Goal: Book appointment/travel/reservation

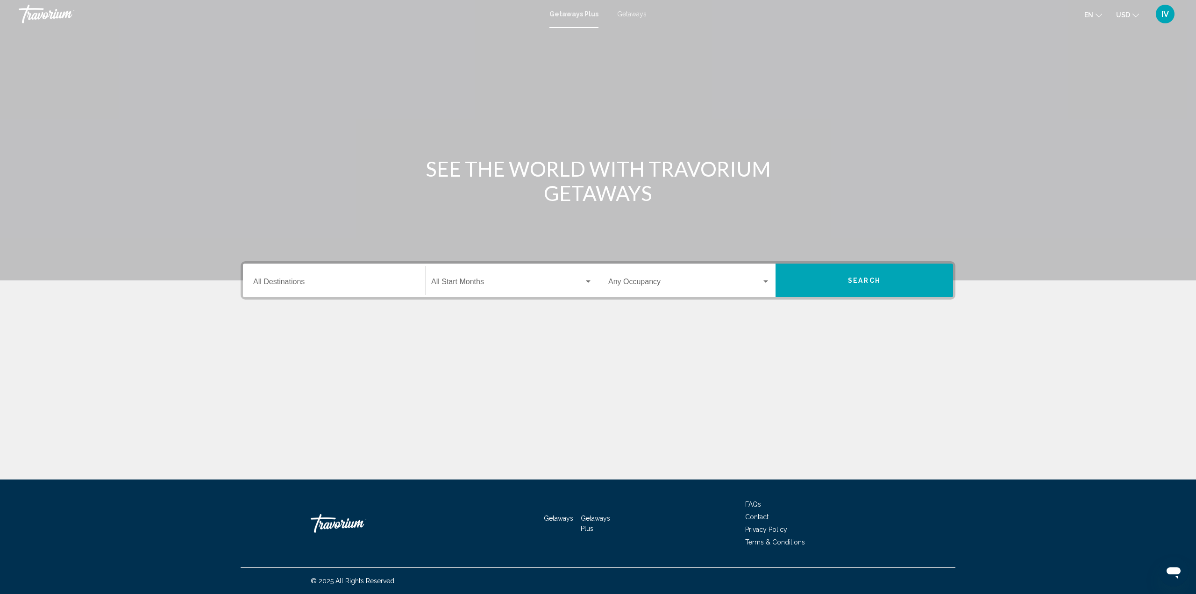
click at [399, 277] on div "Destination All Destinations" at bounding box center [334, 280] width 162 height 29
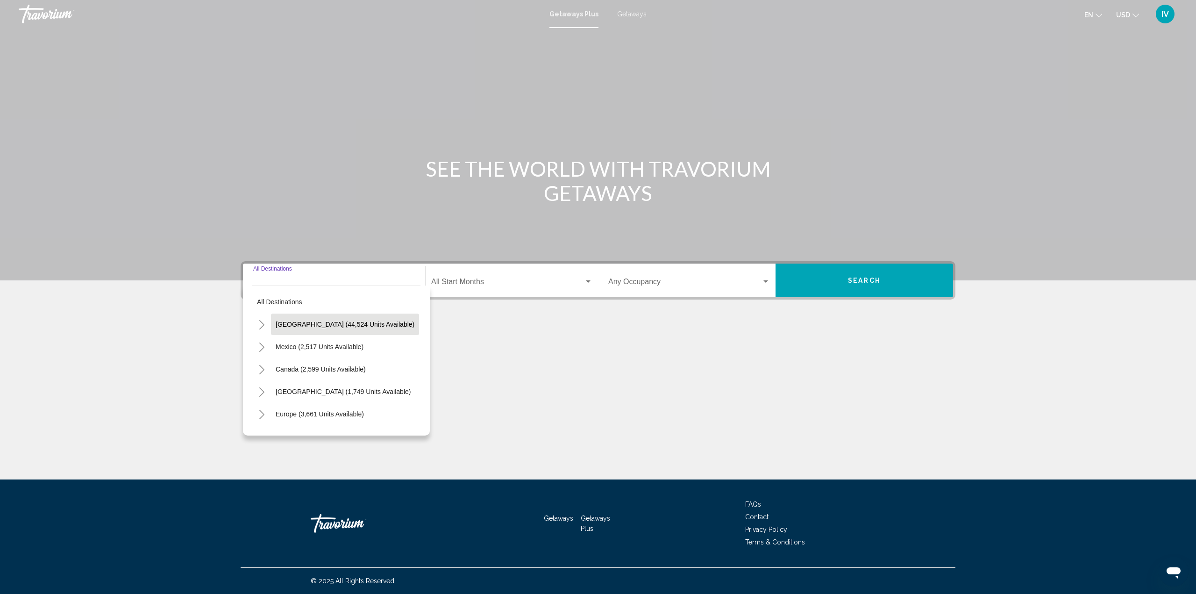
click at [371, 318] on button "[GEOGRAPHIC_DATA] (44,524 units available)" at bounding box center [345, 323] width 148 height 21
type input "**********"
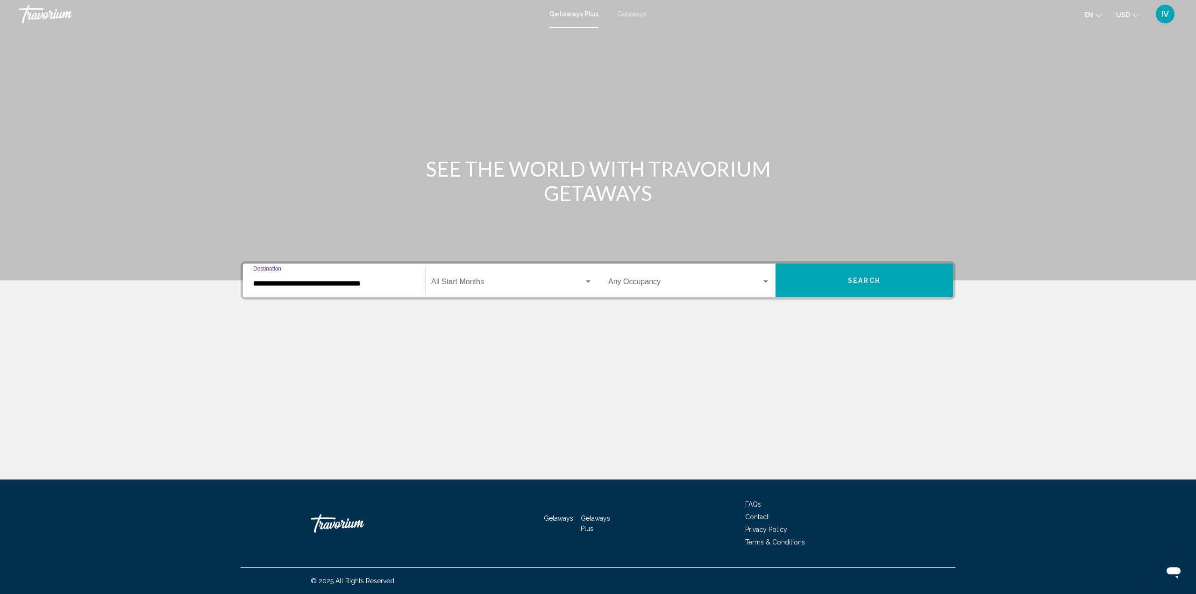
click at [490, 279] on span "Search widget" at bounding box center [507, 283] width 153 height 8
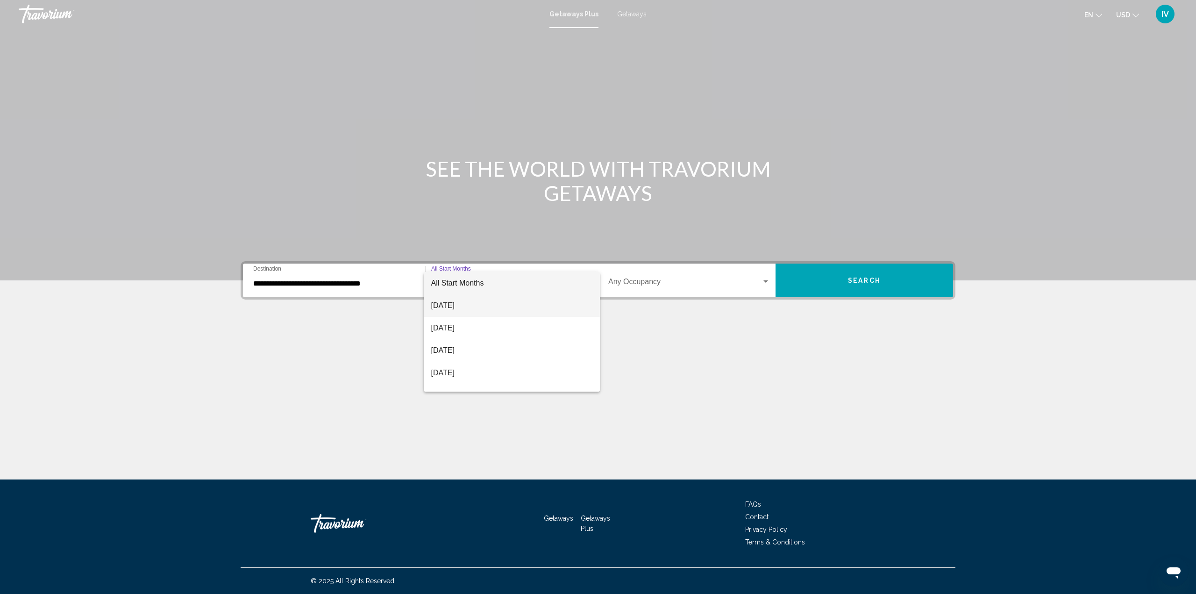
click at [471, 303] on span "[DATE]" at bounding box center [512, 305] width 162 height 22
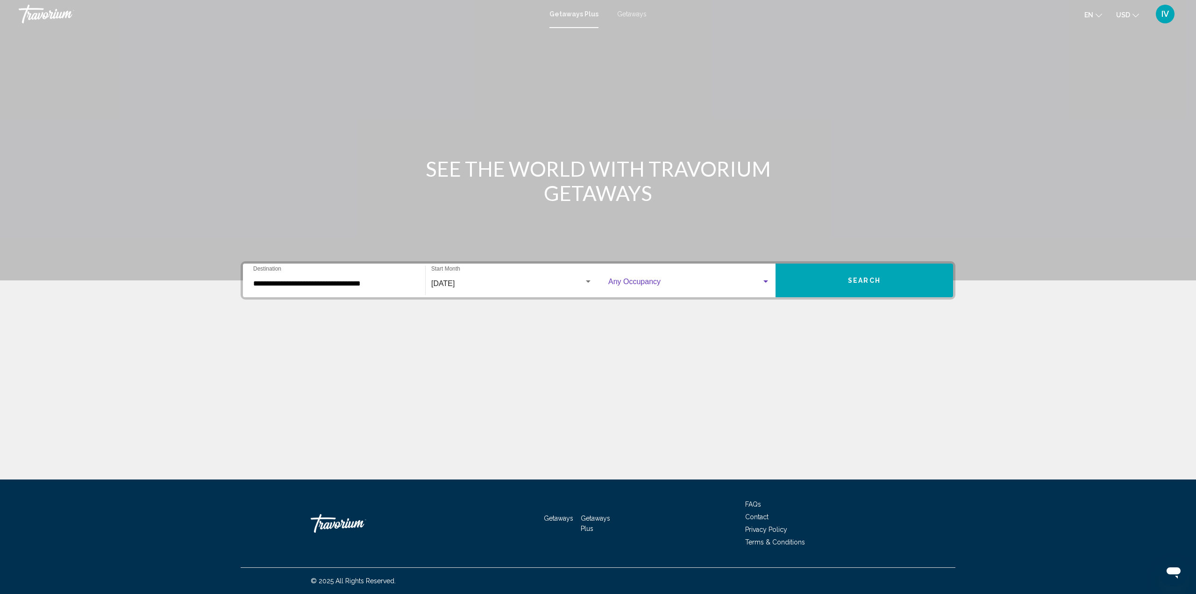
click at [672, 285] on span "Search widget" at bounding box center [684, 283] width 153 height 8
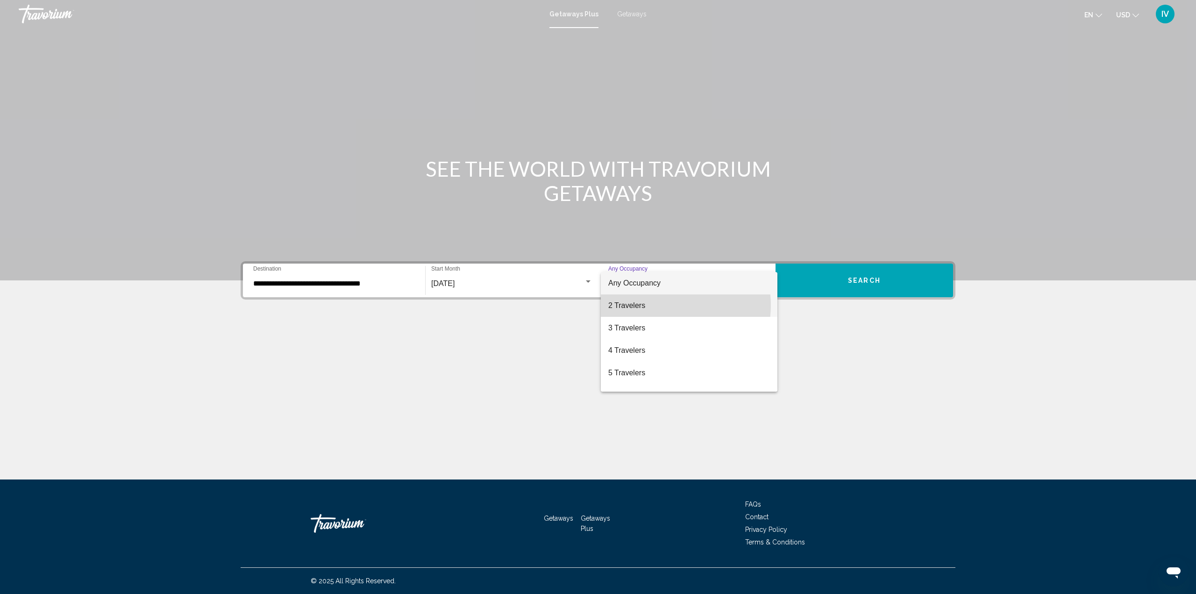
click at [667, 305] on span "2 Travelers" at bounding box center [689, 305] width 162 height 22
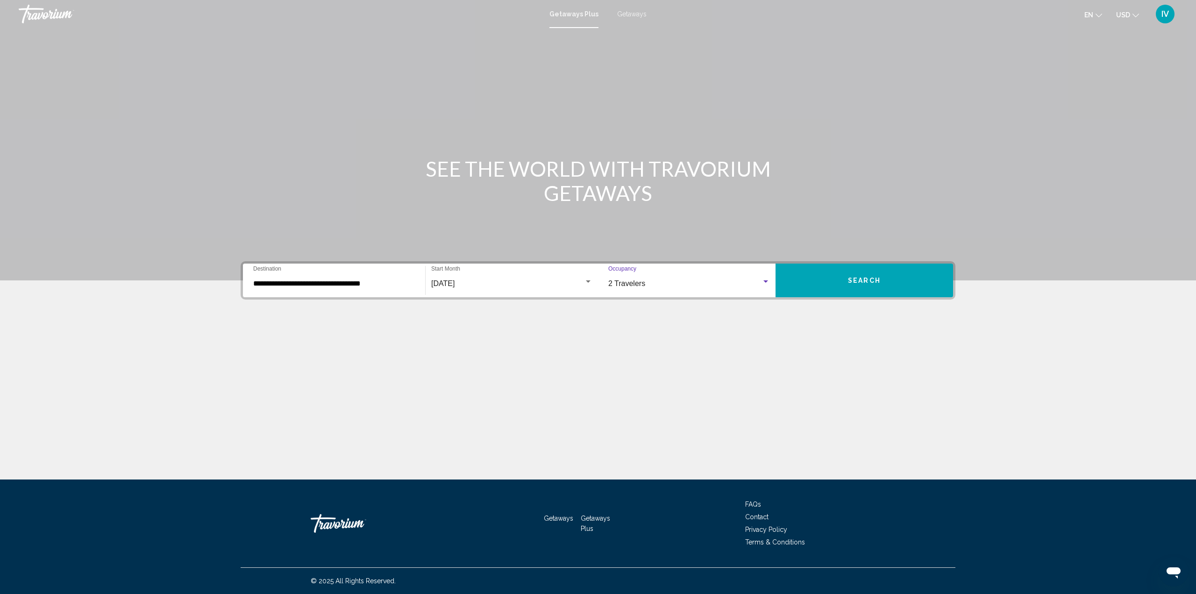
click at [790, 278] on button "Search" at bounding box center [863, 280] width 177 height 34
click at [353, 275] on div "Destination All Destinations" at bounding box center [334, 280] width 162 height 29
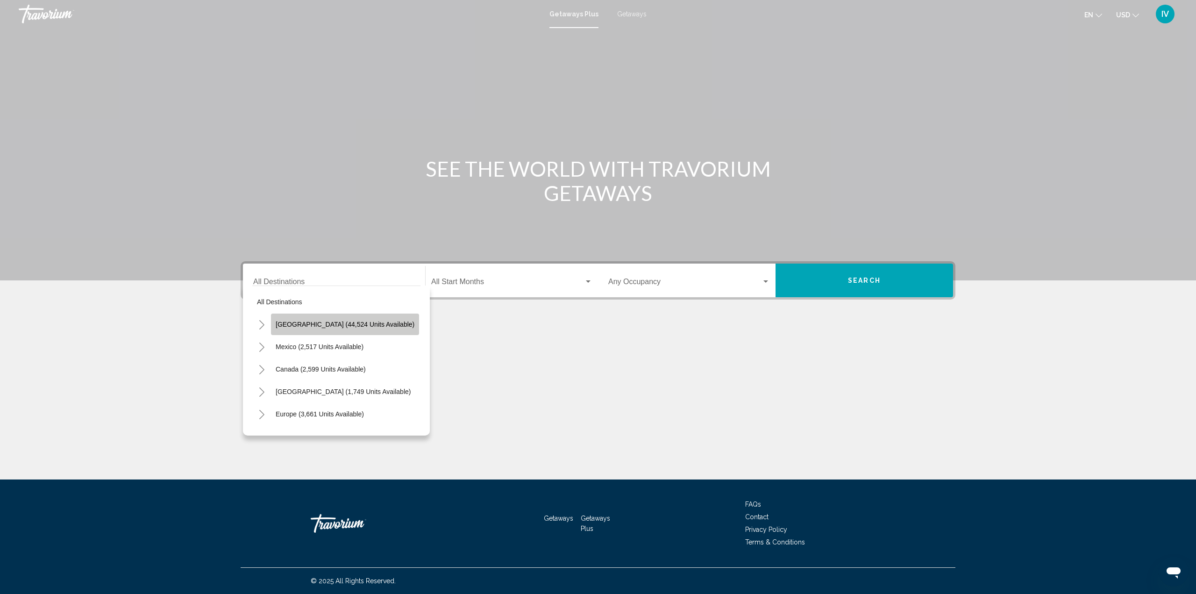
click at [349, 329] on button "[GEOGRAPHIC_DATA] (44,524 units available)" at bounding box center [345, 323] width 148 height 21
type input "**********"
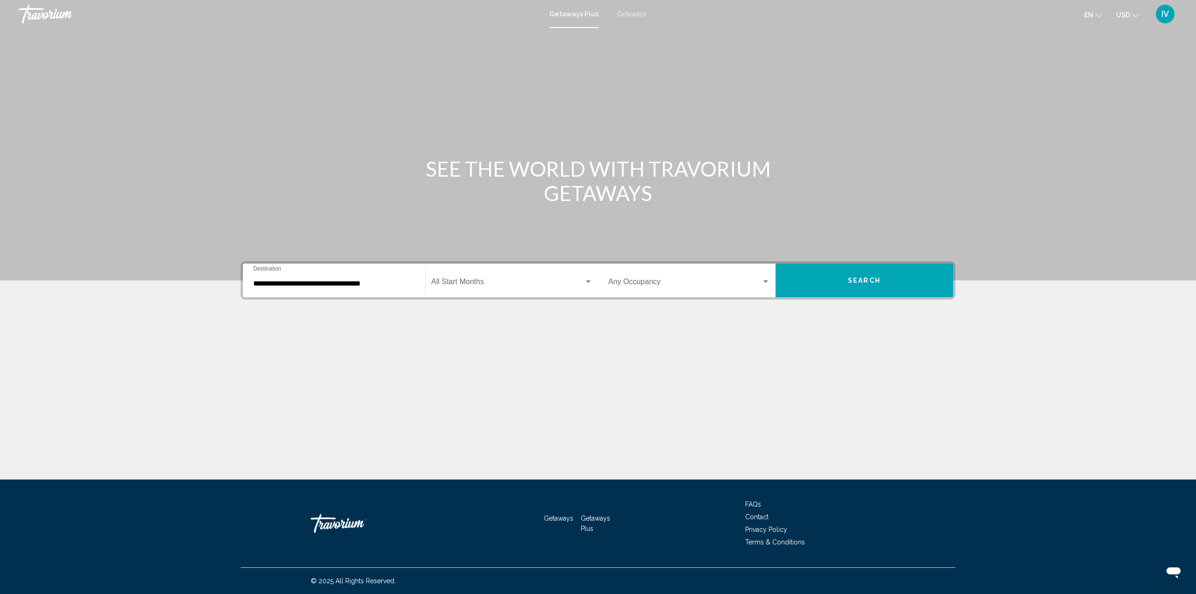
click at [474, 277] on div "Start Month All Start Months" at bounding box center [511, 280] width 161 height 29
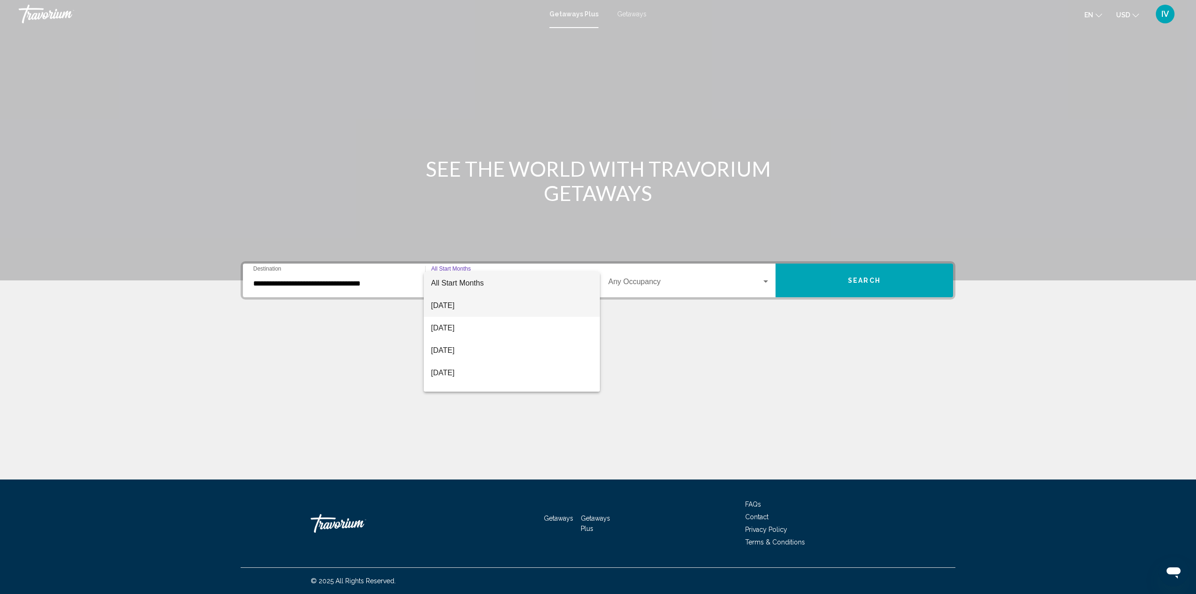
click at [465, 301] on span "[DATE]" at bounding box center [512, 305] width 162 height 22
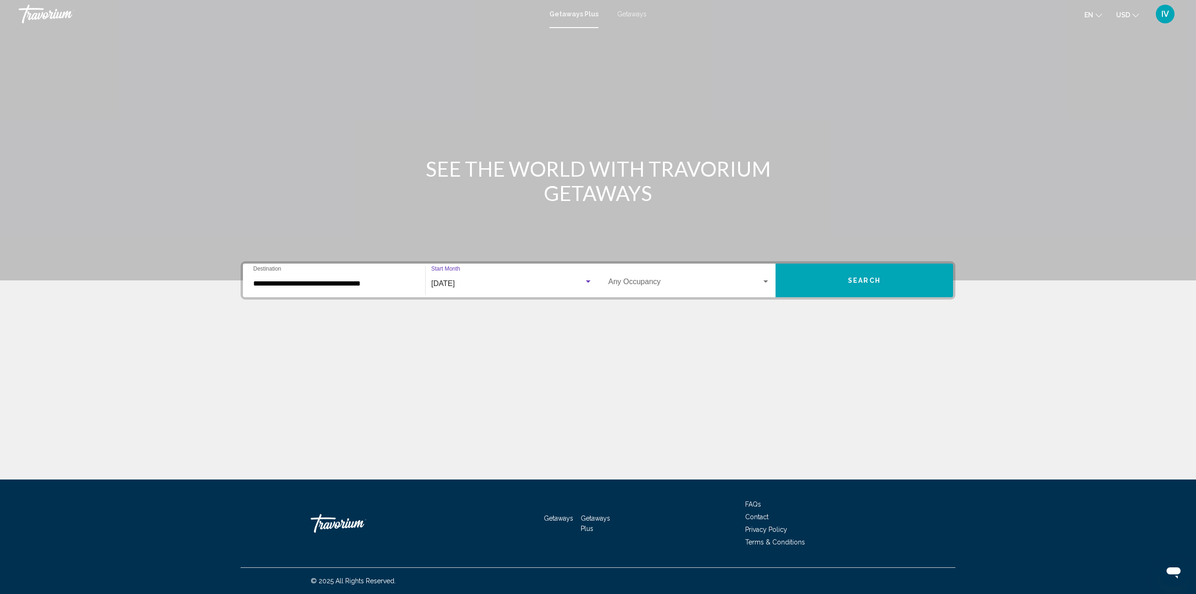
click at [644, 282] on span "Search widget" at bounding box center [684, 283] width 153 height 8
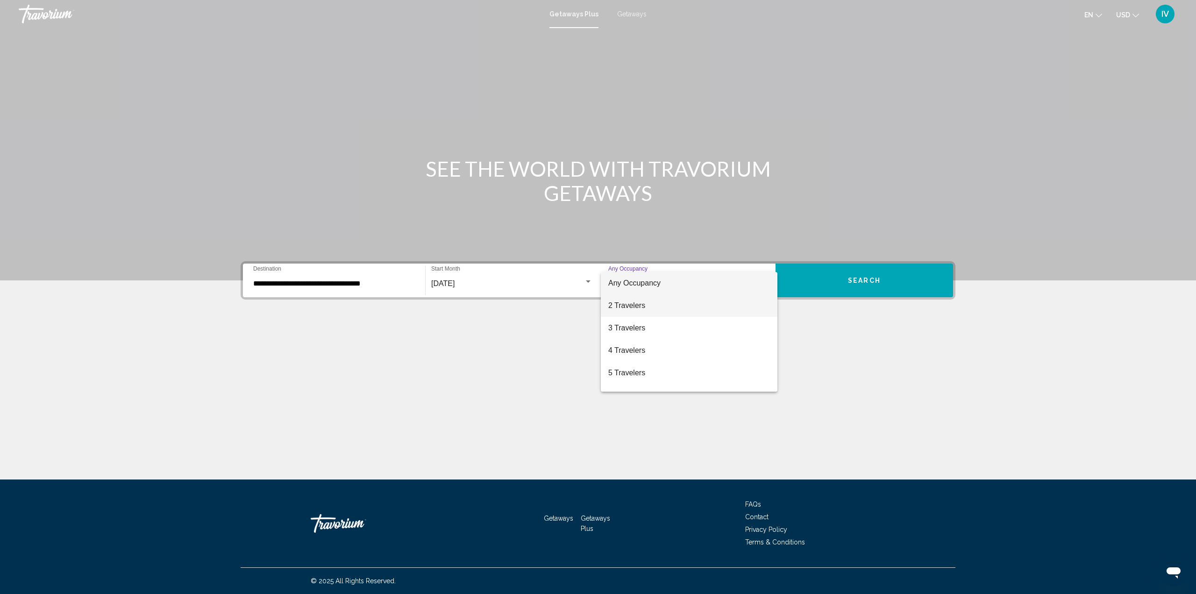
click at [643, 303] on span "2 Travelers" at bounding box center [689, 305] width 162 height 22
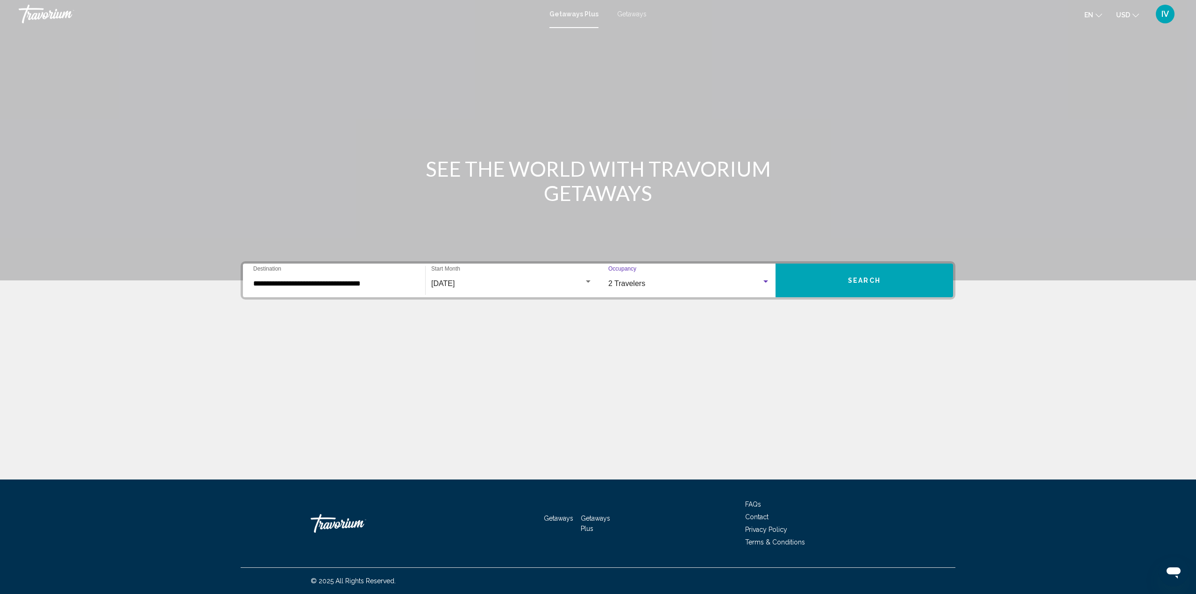
click at [760, 279] on div "2 Travelers" at bounding box center [684, 283] width 153 height 8
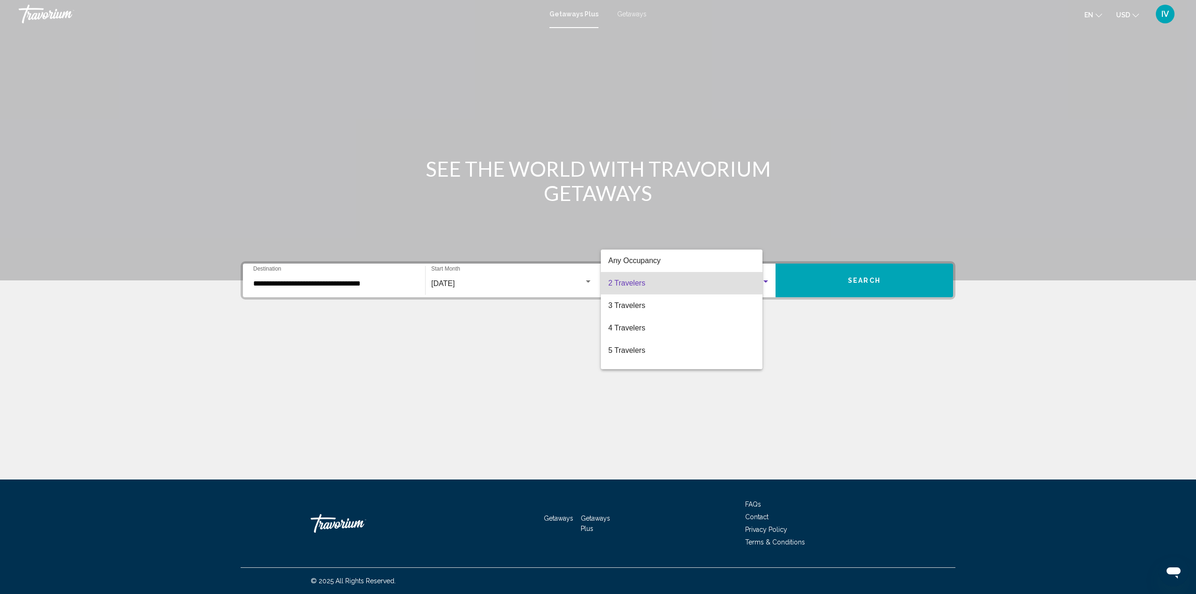
click at [755, 279] on span "2 Travelers" at bounding box center [681, 283] width 147 height 22
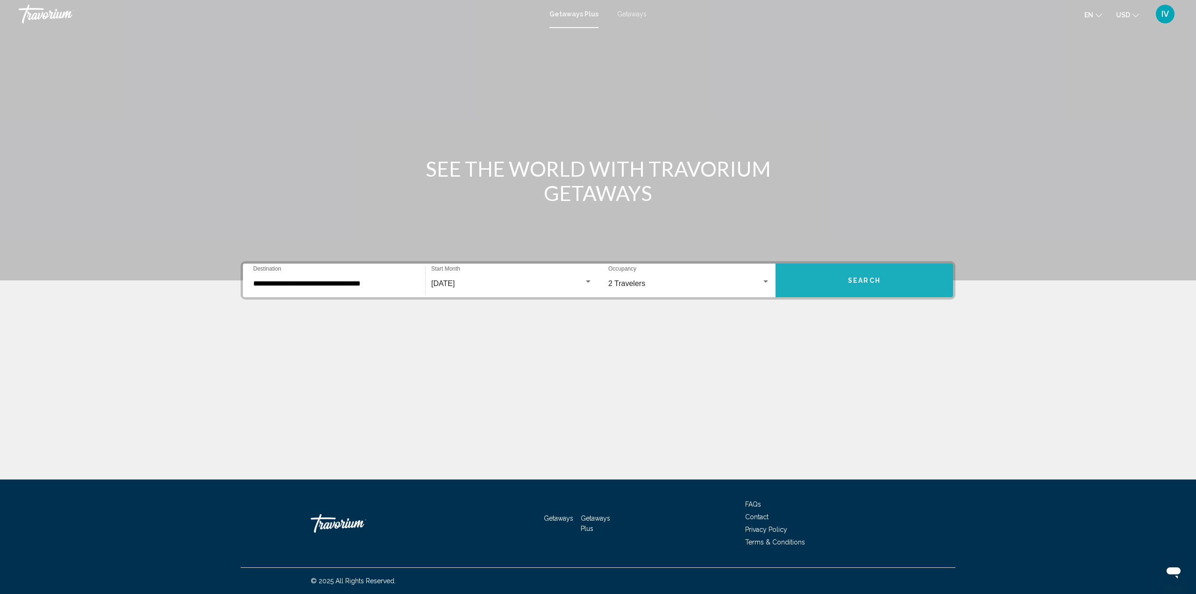
click at [821, 280] on button "Search" at bounding box center [863, 280] width 177 height 34
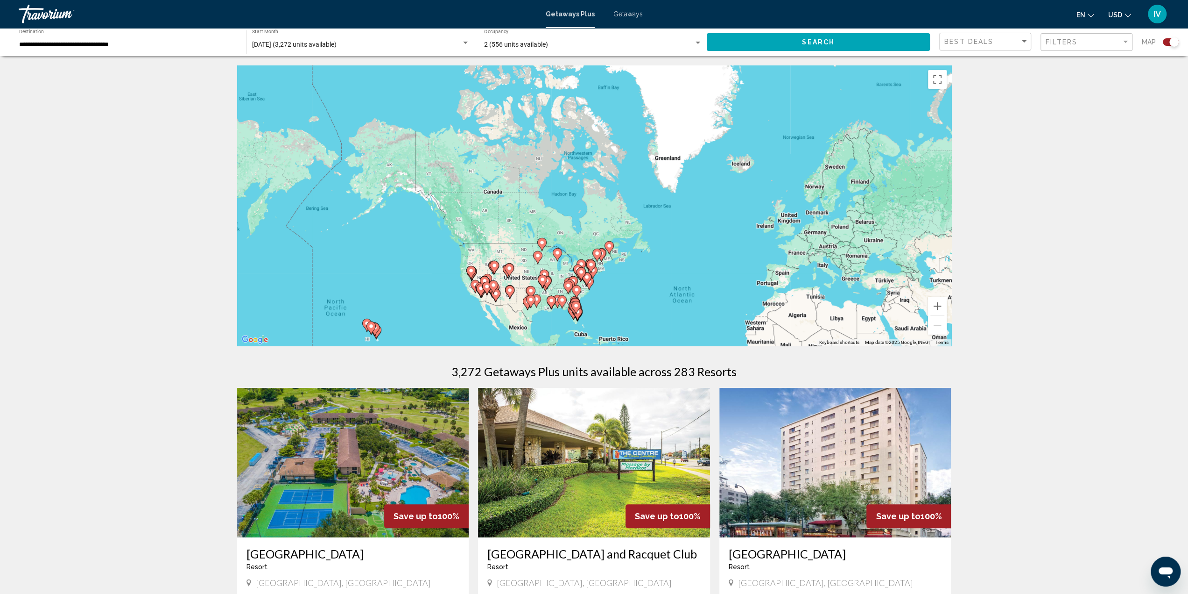
drag, startPoint x: 400, startPoint y: 170, endPoint x: 519, endPoint y: 275, distance: 159.1
click at [519, 275] on div "To activate drag with keyboard, press Alt + Enter. Once in keyboard drag state,…" at bounding box center [594, 205] width 714 height 280
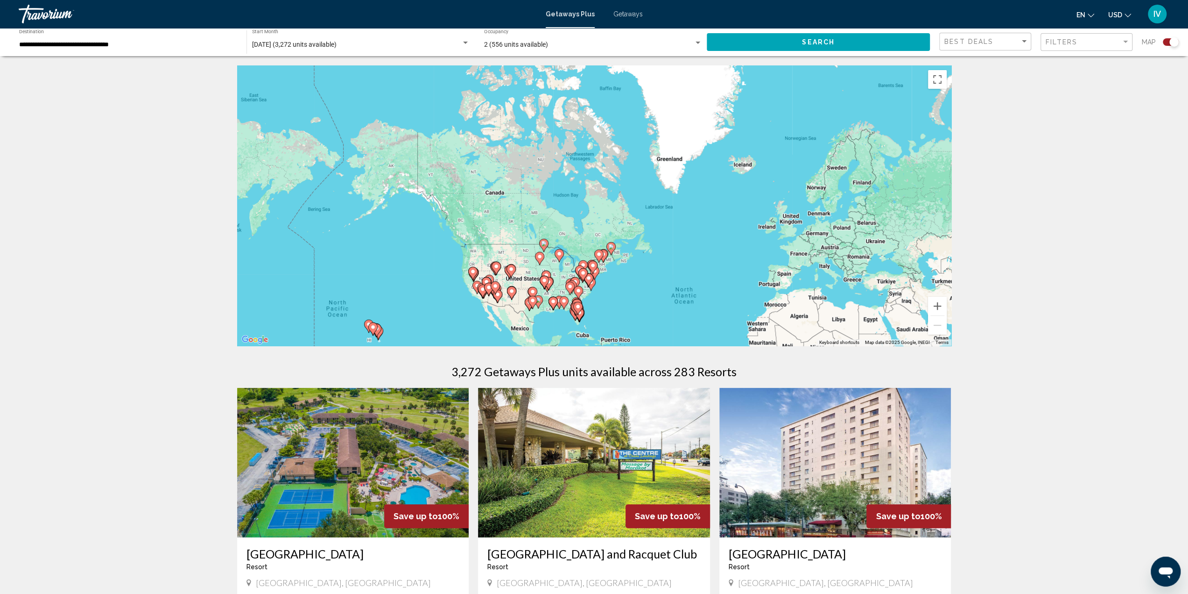
click at [487, 262] on div "To activate drag with keyboard, press Alt + Enter. Once in keyboard drag state,…" at bounding box center [594, 205] width 714 height 280
click at [933, 83] on button "Toggle fullscreen view" at bounding box center [937, 79] width 19 height 19
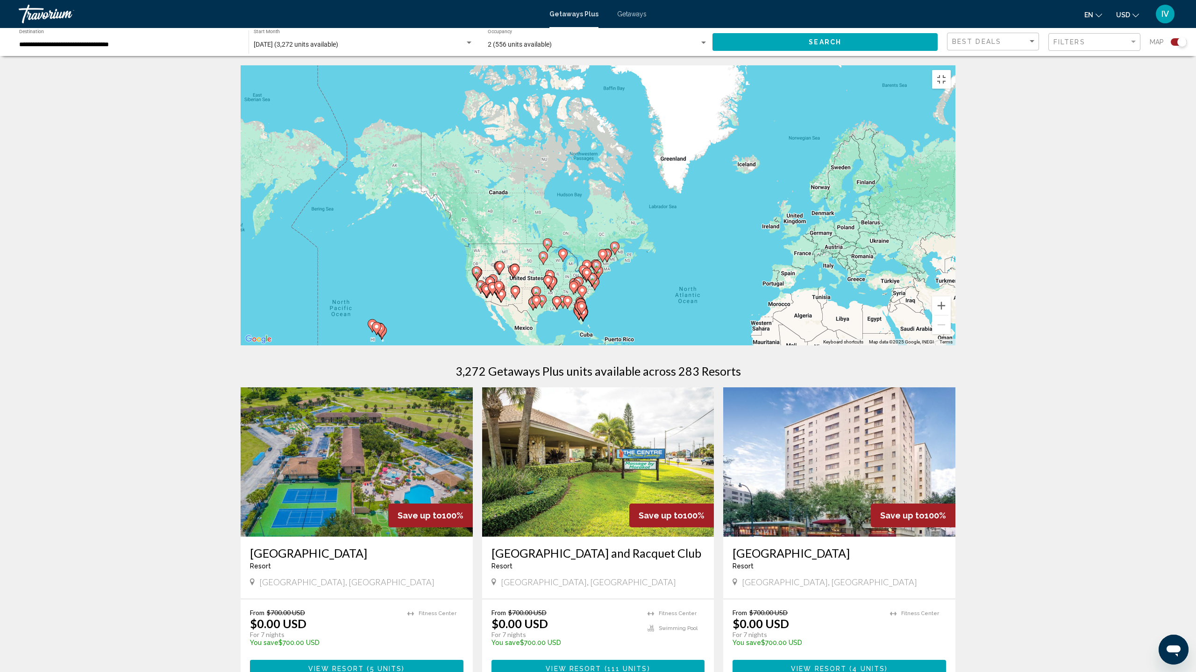
click at [487, 346] on div "To activate drag with keyboard, press Alt + Enter. Once in keyboard drag state,…" at bounding box center [598, 205] width 714 height 280
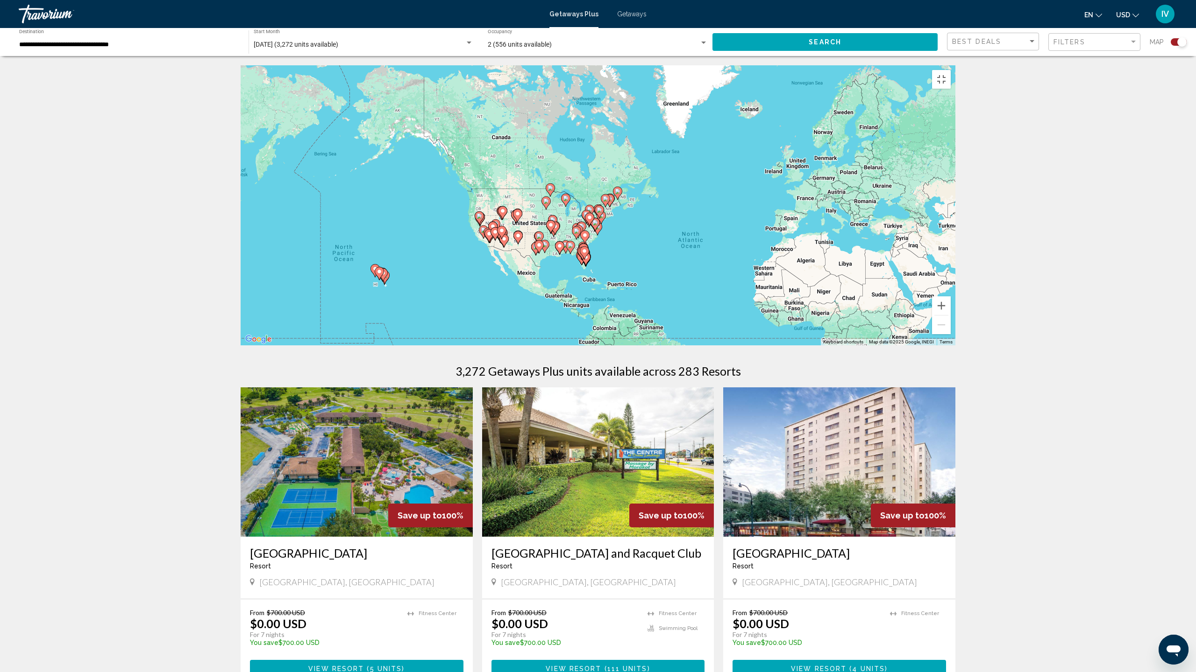
drag, startPoint x: 487, startPoint y: 455, endPoint x: 491, endPoint y: 389, distance: 65.5
click at [491, 346] on div "To activate drag with keyboard, press Alt + Enter. Once in keyboard drag state,…" at bounding box center [598, 205] width 714 height 280
click at [950, 315] on button "Zoom in" at bounding box center [941, 306] width 19 height 19
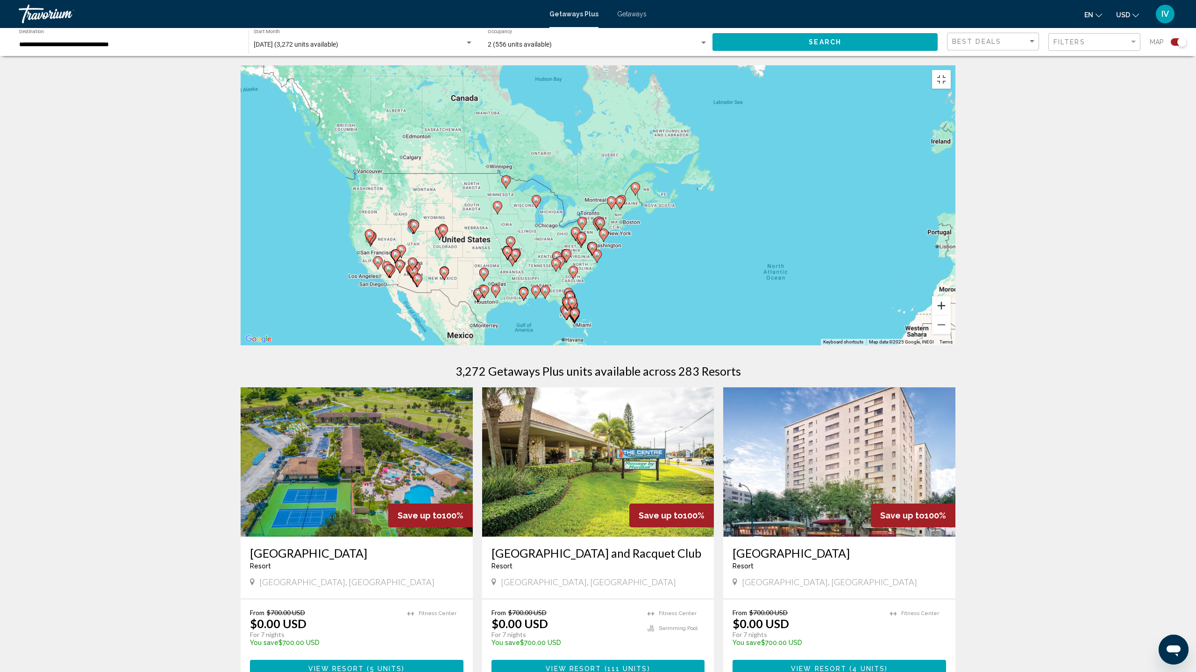
click at [950, 315] on button "Zoom in" at bounding box center [941, 306] width 19 height 19
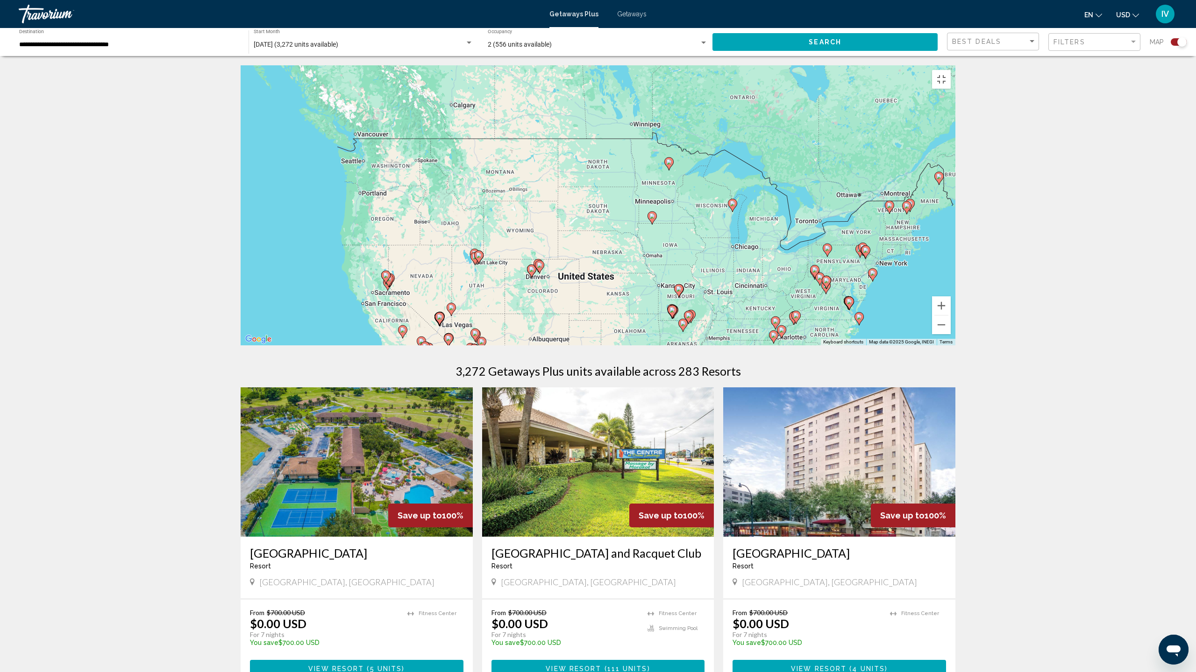
drag, startPoint x: 476, startPoint y: 502, endPoint x: 743, endPoint y: 502, distance: 267.1
click at [743, 346] on div "To activate drag with keyboard, press Alt + Enter. Once in keyboard drag state,…" at bounding box center [598, 205] width 714 height 280
click at [633, 198] on div "To activate drag with keyboard, press Alt + Enter. Once in keyboard drag state,…" at bounding box center [598, 205] width 714 height 280
click at [950, 70] on button "Toggle fullscreen view" at bounding box center [941, 79] width 19 height 19
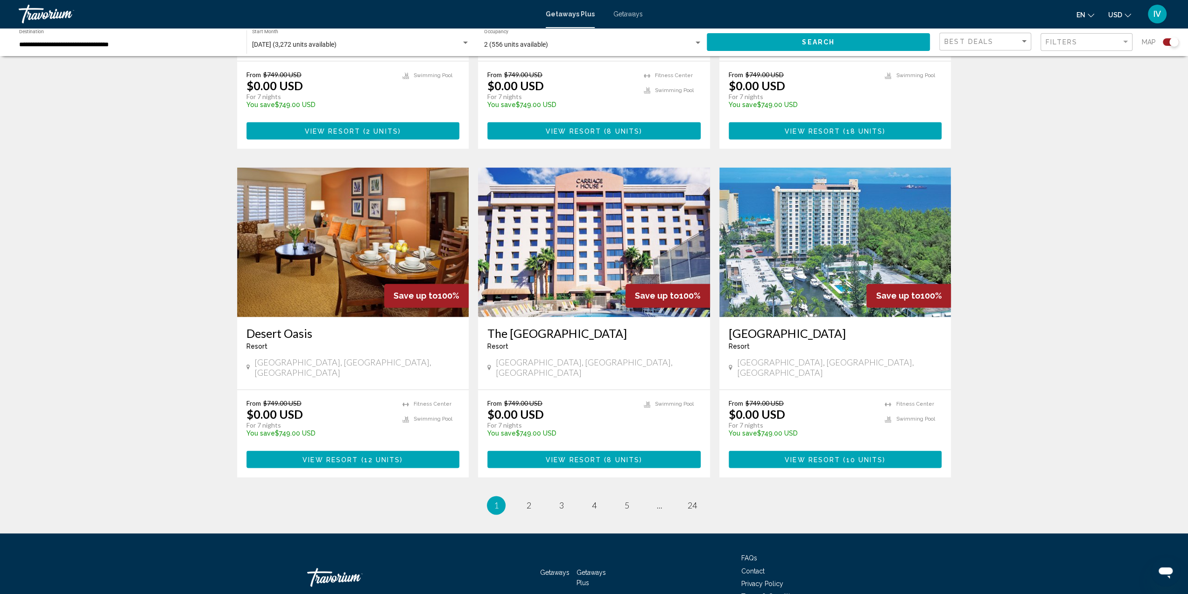
scroll to position [1214, 0]
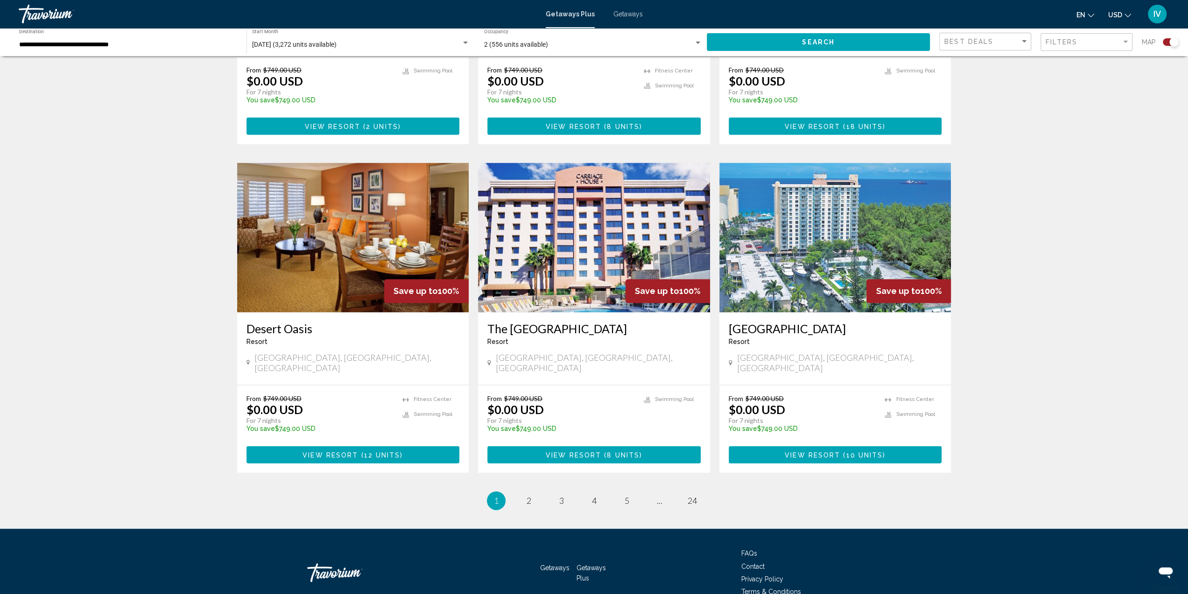
click at [795, 250] on img "Main content" at bounding box center [836, 237] width 232 height 149
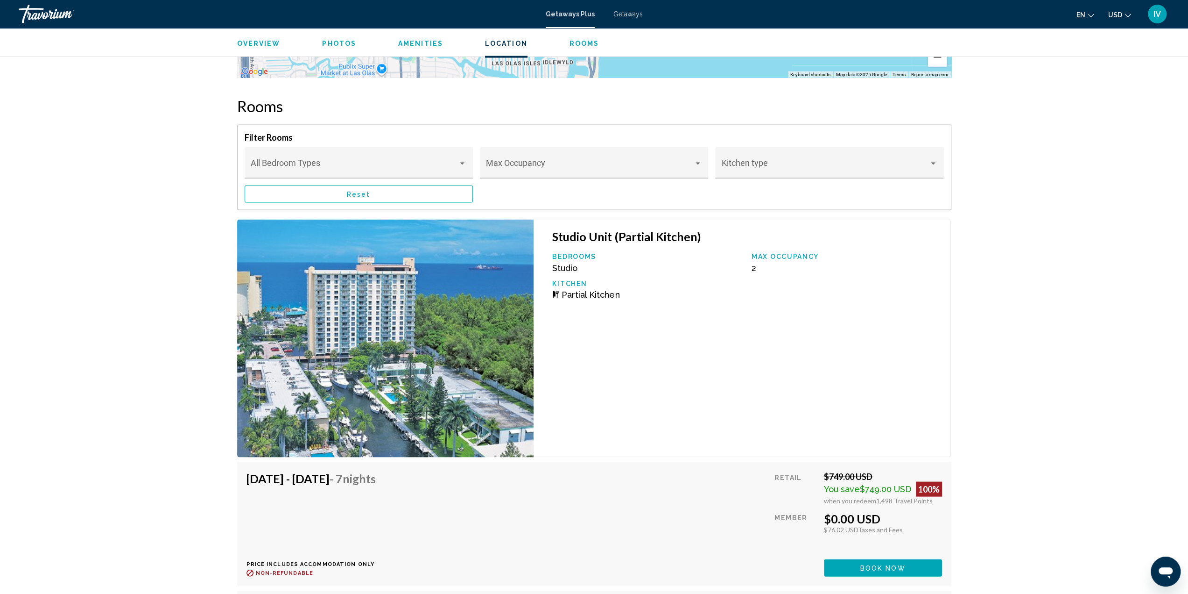
scroll to position [1868, 0]
